Goal: Transaction & Acquisition: Book appointment/travel/reservation

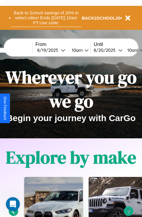
click at [46, 18] on button "Back to School savings of 20% in select cities! Ends 9/1 at 10am PT. Use code:" at bounding box center [46, 18] width 71 height 18
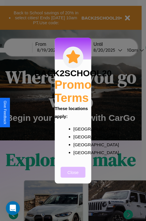
click at [73, 176] on button "Close" at bounding box center [73, 172] width 25 height 11
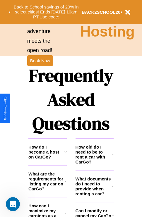
scroll to position [708, 0]
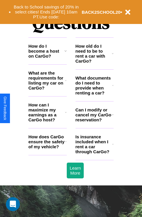
click at [112, 117] on icon at bounding box center [113, 114] width 2 height 5
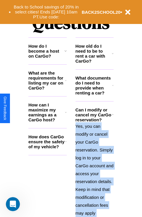
click at [112, 115] on polyline at bounding box center [112, 114] width 1 height 1
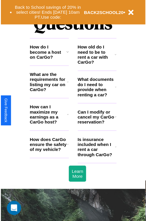
scroll to position [0, 0]
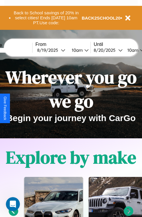
click at [19, 50] on input "text" at bounding box center [10, 50] width 44 height 5
type input "**********"
click at [58, 50] on div "8 / 19 / 2025" at bounding box center [49, 50] width 24 height 6
select select "*"
select select "****"
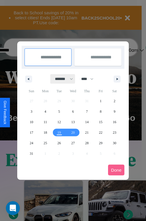
click at [61, 79] on select "******* ******** ***** ***** *** **** **** ****** ********* ******* ******** **…" at bounding box center [63, 79] width 25 height 10
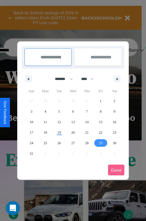
click at [101, 143] on span "29" at bounding box center [101, 143] width 4 height 11
type input "**********"
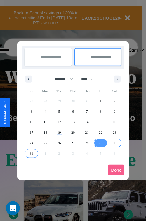
click at [31, 153] on span "31" at bounding box center [32, 153] width 4 height 11
type input "**********"
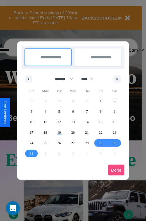
click at [116, 170] on button "Done" at bounding box center [116, 170] width 16 height 11
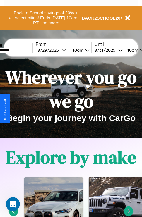
click at [84, 50] on div "10am" at bounding box center [77, 50] width 15 height 6
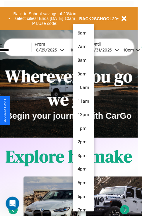
scroll to position [20, 0]
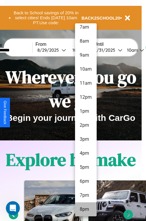
click at [86, 210] on li "8pm" at bounding box center [86, 210] width 22 height 14
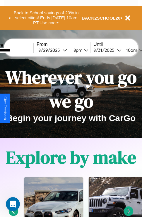
scroll to position [0, 21]
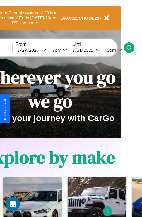
click at [132, 47] on icon at bounding box center [129, 48] width 6 height 6
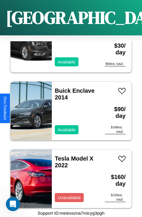
scroll to position [5785, 0]
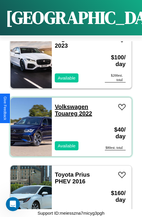
click at [70, 103] on link "Volkswagen Touareg 2022" at bounding box center [73, 109] width 37 height 13
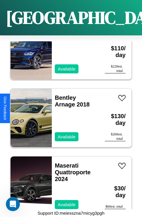
scroll to position [158, 0]
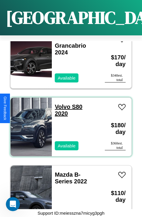
click at [60, 103] on link "Volvo S80 2020" at bounding box center [68, 109] width 27 height 13
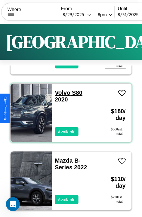
scroll to position [0, 0]
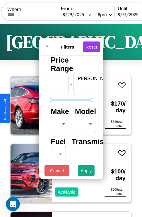
scroll to position [0, 36]
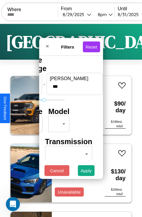
type input "***"
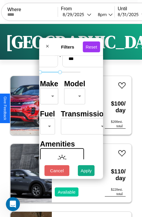
scroll to position [47, 18]
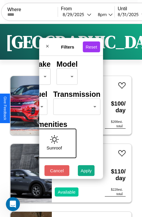
type input "*"
click at [75, 105] on body "CarGo Where From 8 / 29 / 2025 8pm Until 8 / 31 / 2025 10am Become a Host Login…" at bounding box center [71, 120] width 142 height 241
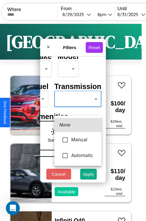
type input "*********"
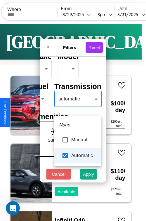
click at [78, 108] on div at bounding box center [73, 110] width 146 height 221
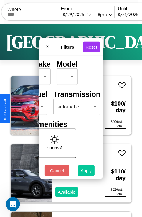
click at [86, 172] on button "Apply" at bounding box center [86, 170] width 17 height 11
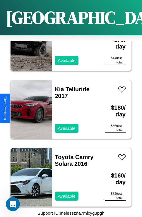
scroll to position [1785, 0]
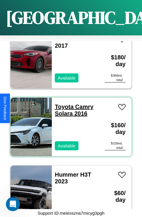
click at [62, 103] on link "Toyota Camry Solara 2016" at bounding box center [74, 109] width 39 height 13
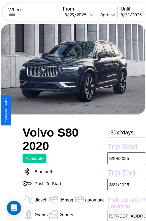
scroll to position [47, 26]
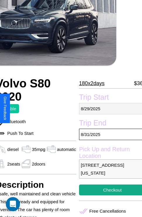
click at [108, 108] on p "8 / 29 / 2025" at bounding box center [112, 108] width 67 height 11
select select "*"
select select "****"
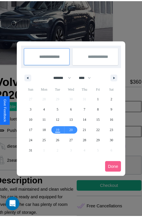
scroll to position [0, 26]
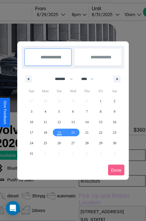
click at [59, 14] on div at bounding box center [73, 110] width 146 height 221
